Goal: Transaction & Acquisition: Obtain resource

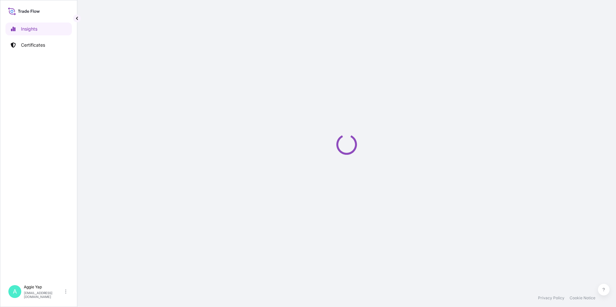
select select "2025"
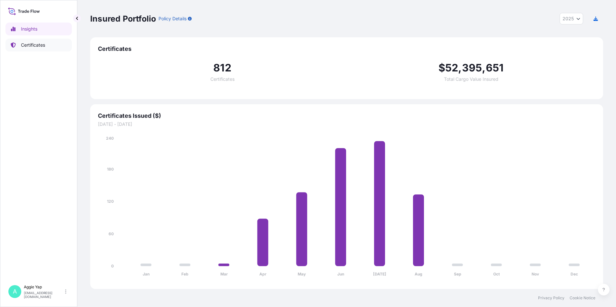
click at [52, 44] on link "Certificates" at bounding box center [38, 45] width 66 height 13
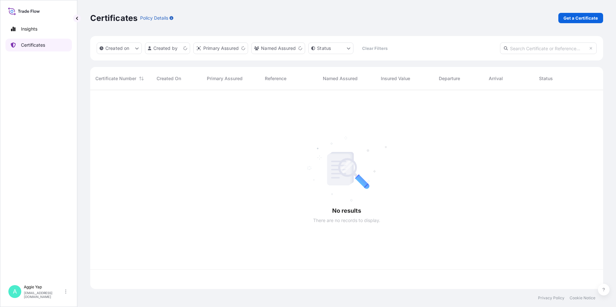
scroll to position [198, 508]
click at [581, 16] on p "Get a Certificate" at bounding box center [580, 18] width 34 height 6
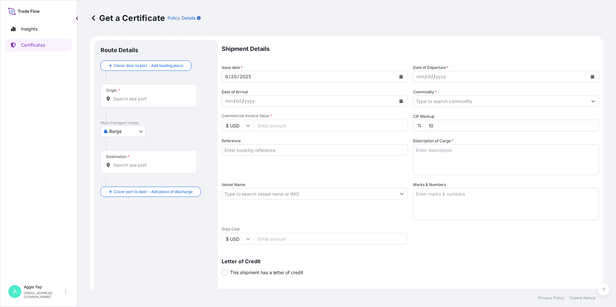
click at [122, 126] on body "Insights Certificates A [PERSON_NAME] [EMAIL_ADDRESS][DOMAIN_NAME] Get a Certif…" at bounding box center [308, 153] width 616 height 307
click at [119, 181] on span "Ocean Vessel" at bounding box center [127, 183] width 29 height 6
select select "Ocean Vessel"
click at [150, 97] on div "Origin *" at bounding box center [148, 98] width 97 height 24
click at [150, 98] on input "Origin *" at bounding box center [151, 101] width 76 height 6
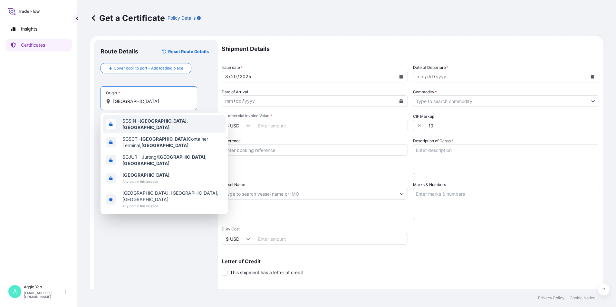
click at [147, 127] on div "SGSIN - [GEOGRAPHIC_DATA] , [GEOGRAPHIC_DATA]" at bounding box center [164, 124] width 122 height 18
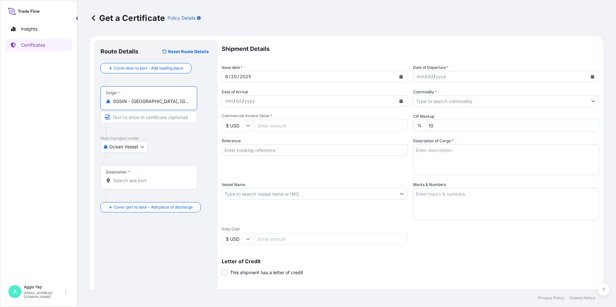
type input "SGSIN - [GEOGRAPHIC_DATA], [GEOGRAPHIC_DATA]"
click at [135, 184] on div "Destination *" at bounding box center [148, 177] width 97 height 24
click at [135, 184] on input "Destination *" at bounding box center [151, 180] width 76 height 6
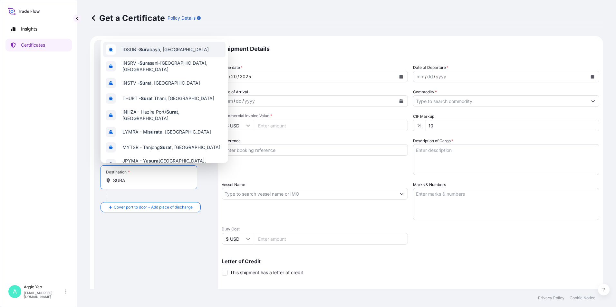
click at [167, 54] on div "IDSUB - [GEOGRAPHIC_DATA], [GEOGRAPHIC_DATA]" at bounding box center [164, 49] width 122 height 15
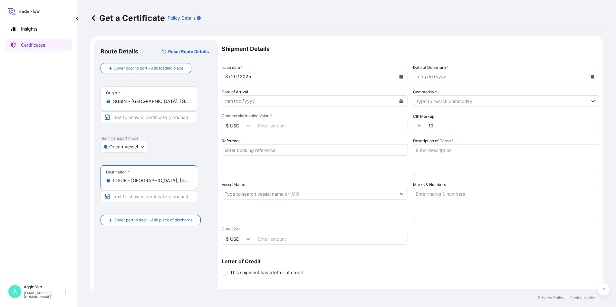
type input "IDSUB - [GEOGRAPHIC_DATA], [GEOGRAPHIC_DATA]"
click at [399, 76] on icon "Calendar" at bounding box center [401, 77] width 4 height 4
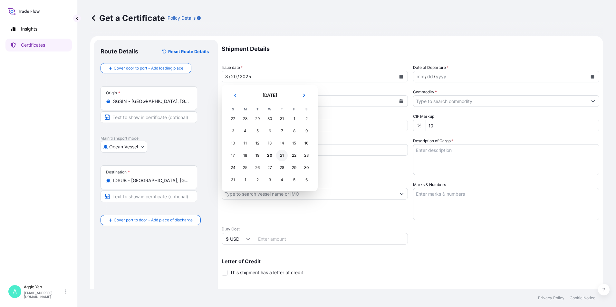
click at [283, 158] on div "21" at bounding box center [282, 156] width 12 height 12
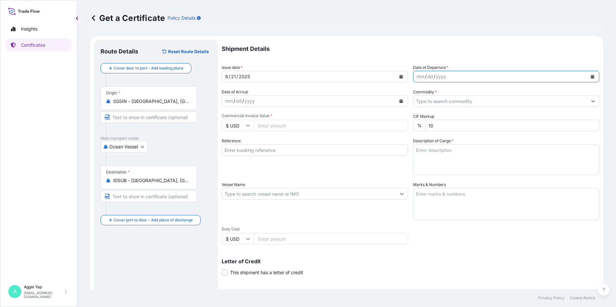
click at [590, 77] on icon "Calendar" at bounding box center [592, 77] width 4 height 4
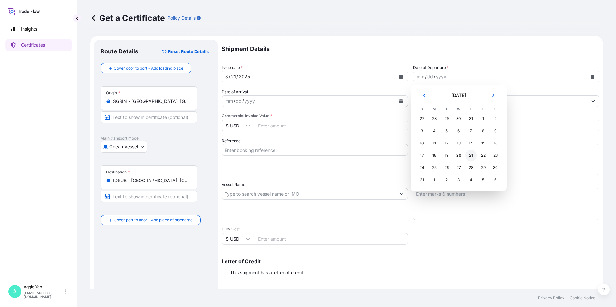
click at [470, 156] on div "21" at bounding box center [471, 156] width 12 height 12
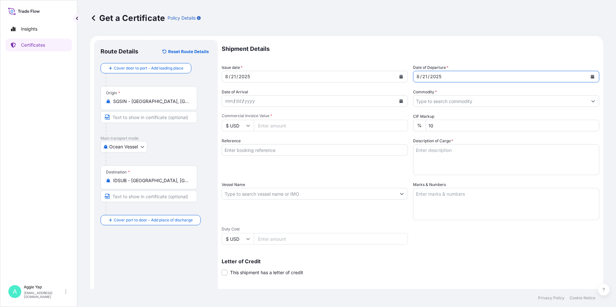
click at [449, 98] on input "Commodity *" at bounding box center [500, 101] width 174 height 12
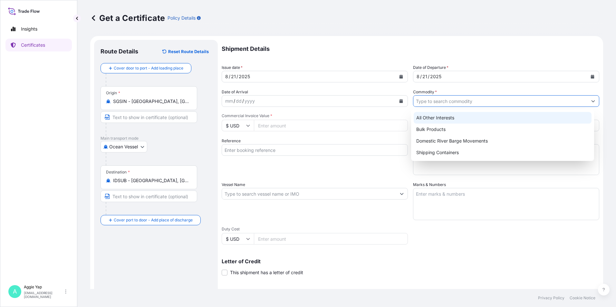
click at [445, 119] on div "All Other Interests" at bounding box center [502, 118] width 178 height 12
type input "All Other Interests"
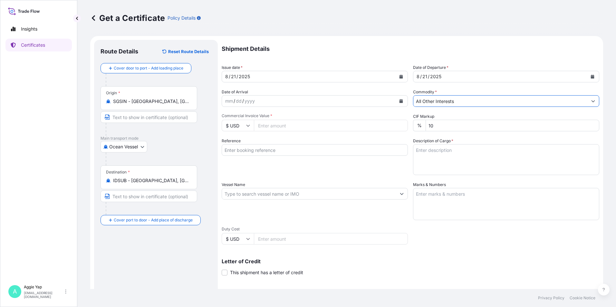
click at [310, 127] on input "Commercial Invoice Value *" at bounding box center [331, 126] width 154 height 12
type input "32105.47"
click at [288, 137] on div "Shipment Details Issue date * [DATE] Date of Departure * [DATE] Date of Arrival…" at bounding box center [410, 193] width 377 height 307
click at [270, 148] on input "Reference" at bounding box center [315, 150] width 186 height 12
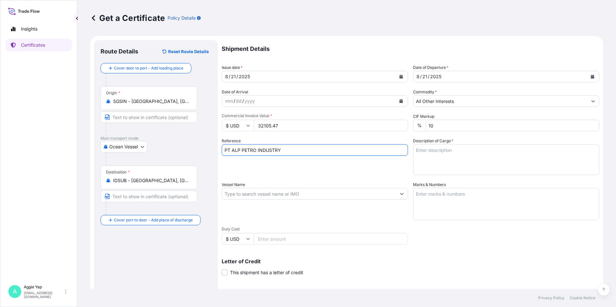
type input "PT ALP PETRO INDUSTRY"
click at [270, 192] on input "Vessel Name" at bounding box center [309, 194] width 174 height 12
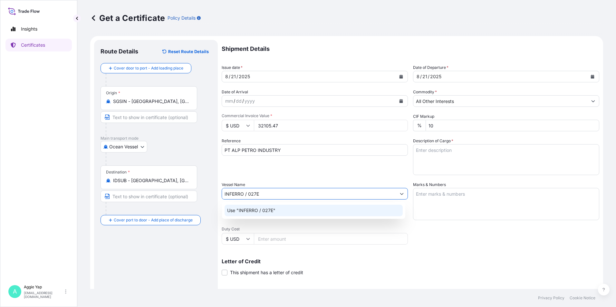
click at [323, 207] on div "Use "INFERRO / 027E"" at bounding box center [313, 211] width 178 height 12
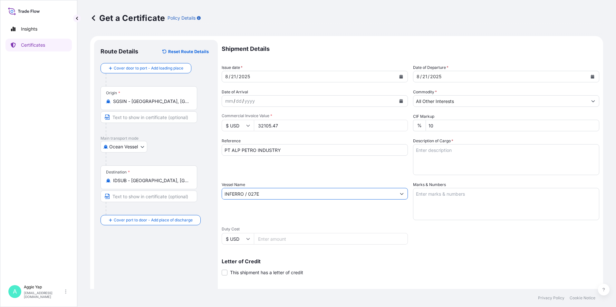
type input "INFERRO / 027E"
click at [435, 204] on textarea "Marks & Numbers" at bounding box center [506, 204] width 186 height 32
type textarea "AS PER BILL OF LADING"
click at [301, 171] on div "Reference PT ALP PETRO INDUSTRY" at bounding box center [315, 156] width 186 height 37
click at [443, 152] on textarea "Description of Cargo *" at bounding box center [506, 159] width 186 height 31
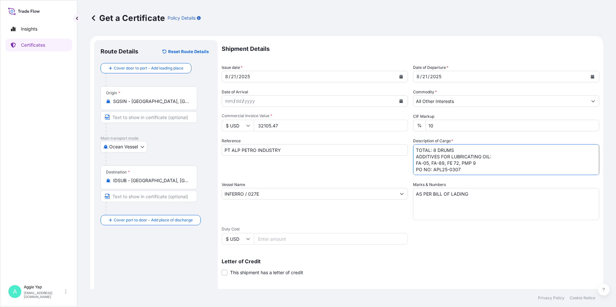
scroll to position [80, 0]
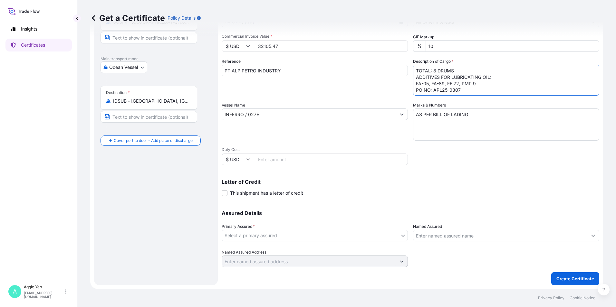
type textarea "TOTAL: 8 DRUMS ADDITIVES FOR LUBRICATING OIL: FA-05, FA-89, FE 72, PMP 9 PO NO:…"
click at [242, 235] on body "Insights Certificates A [PERSON_NAME] [EMAIL_ADDRESS][DOMAIN_NAME] Get a Certif…" at bounding box center [308, 153] width 616 height 307
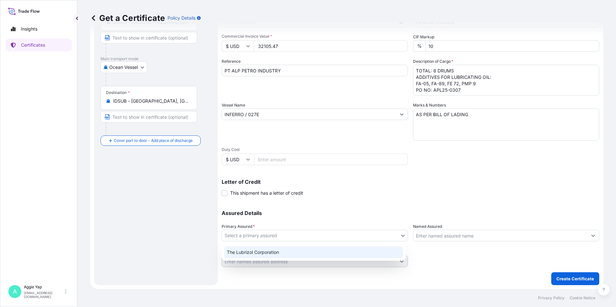
click at [240, 252] on div "The Lubrizol Corporation" at bounding box center [313, 253] width 179 height 12
select select "31566"
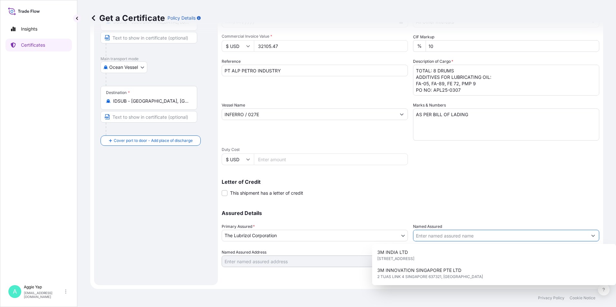
click at [435, 233] on input "Named Assured" at bounding box center [500, 236] width 174 height 12
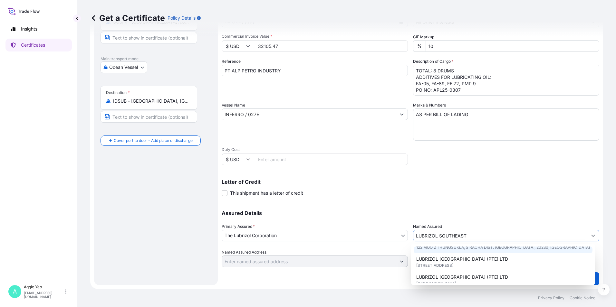
scroll to position [32, 0]
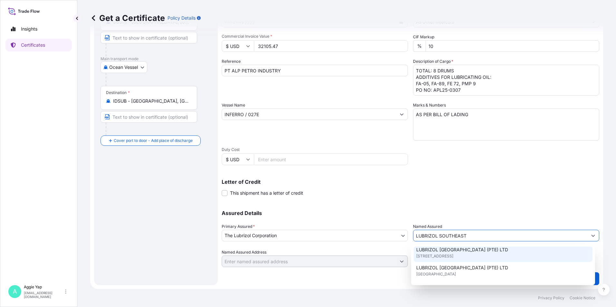
click at [453, 257] on span "[STREET_ADDRESS]" at bounding box center [434, 256] width 37 height 6
type input "LUBRIZOL [GEOGRAPHIC_DATA] (PTE) LTD"
type input "[STREET_ADDRESS]"
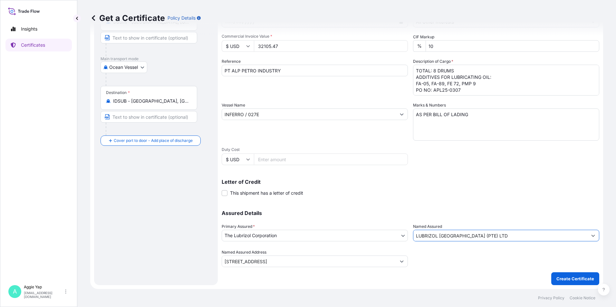
type input "LUBRIZOL [GEOGRAPHIC_DATA] (PTE) LTD"
click at [410, 186] on div "Letter of Credit This shipment has a letter of credit Letter of credit * Letter…" at bounding box center [410, 187] width 377 height 17
click at [571, 283] on button "Create Certificate" at bounding box center [575, 278] width 48 height 13
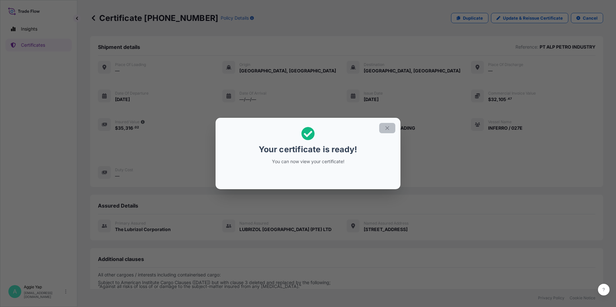
click at [386, 126] on icon "button" at bounding box center [387, 128] width 6 height 6
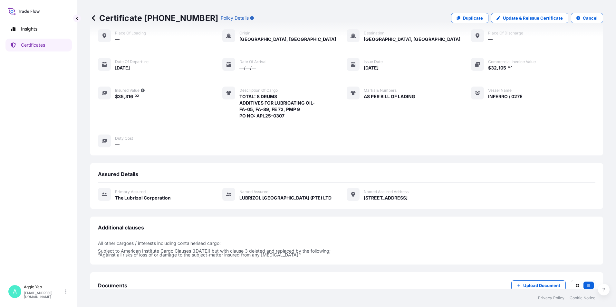
scroll to position [75, 0]
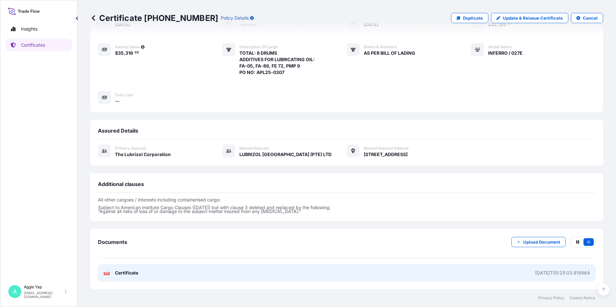
click at [127, 279] on link "PDF Certificate [DATE]T05:25:03.919964" at bounding box center [346, 273] width 497 height 17
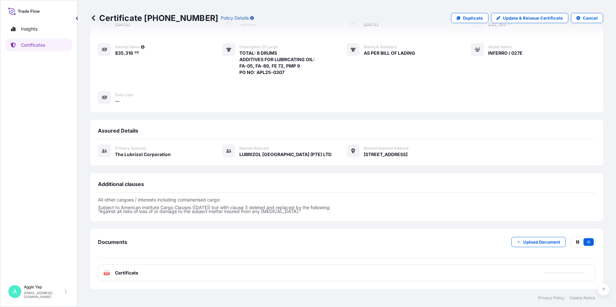
scroll to position [74, 0]
